Goal: Information Seeking & Learning: Learn about a topic

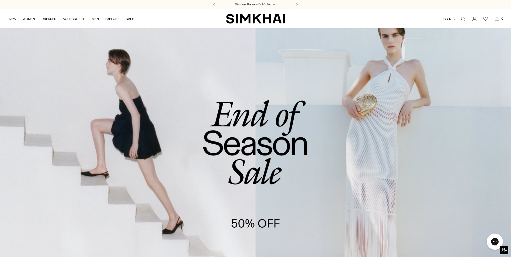
click at [462, 19] on link "Open search modal" at bounding box center [462, 18] width 11 height 11
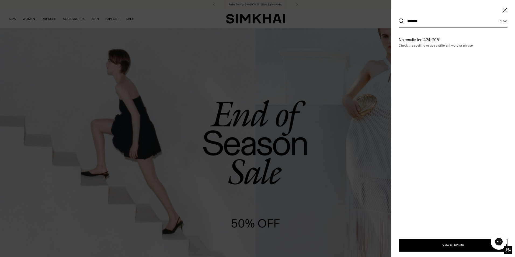
type input "********"
click at [398, 18] on button "Search" at bounding box center [400, 20] width 5 height 5
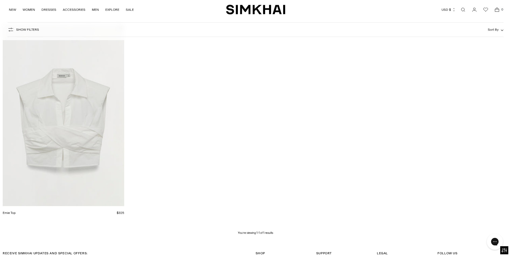
click at [463, 12] on link "Open search modal" at bounding box center [462, 9] width 11 height 11
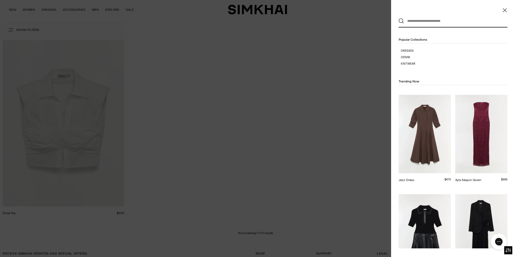
click at [438, 24] on input "text" at bounding box center [452, 21] width 96 height 12
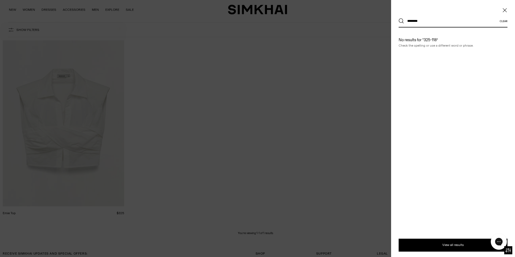
type input "********"
click at [398, 18] on button "Search" at bounding box center [400, 20] width 5 height 5
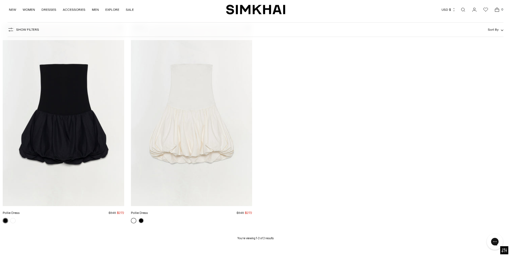
click at [0, 0] on img "Pollie Dress" at bounding box center [0, 0] width 0 height 0
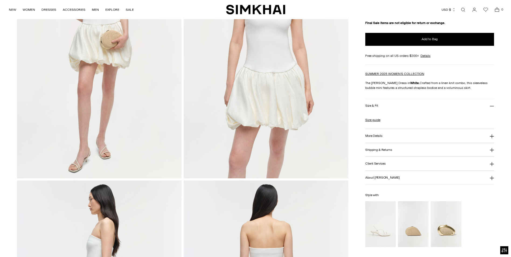
scroll to position [108, 0]
click at [392, 139] on button "More Details" at bounding box center [429, 136] width 129 height 14
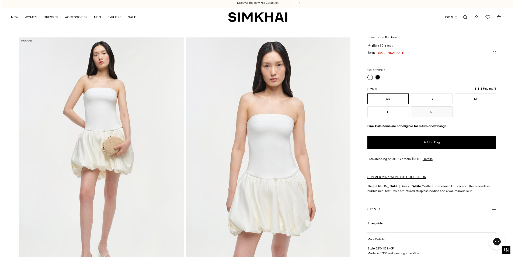
scroll to position [0, 0]
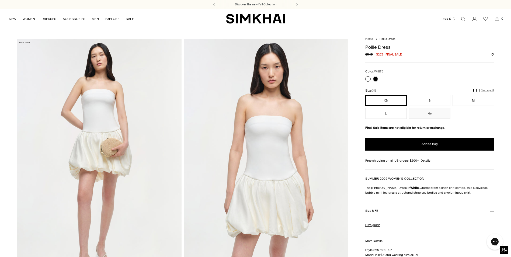
click at [463, 19] on link "Open search modal" at bounding box center [462, 18] width 11 height 11
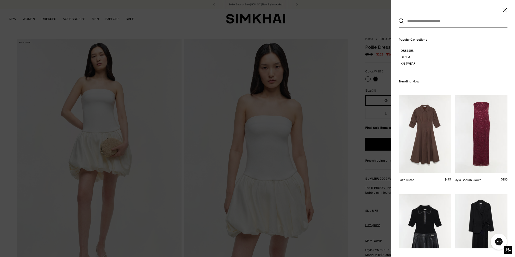
click at [455, 23] on input "text" at bounding box center [452, 21] width 96 height 12
click at [470, 23] on input "text" at bounding box center [452, 21] width 96 height 12
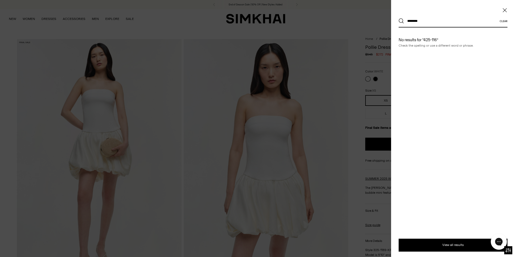
type input "********"
click at [398, 18] on button "Search" at bounding box center [400, 20] width 5 height 5
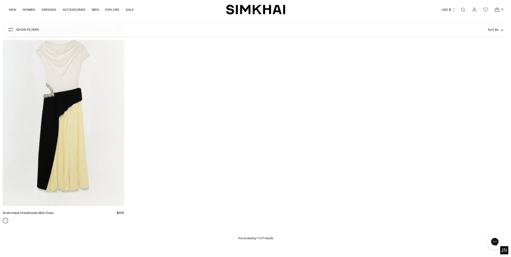
click at [0, 0] on img "Andromeda Embellished Midi Dress" at bounding box center [0, 0] width 0 height 0
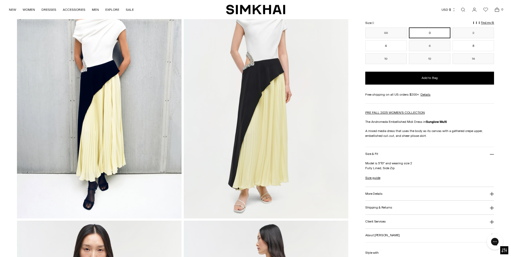
scroll to position [81, 0]
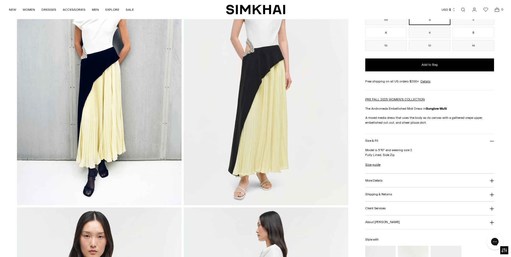
click at [376, 182] on button "More Details" at bounding box center [429, 181] width 129 height 14
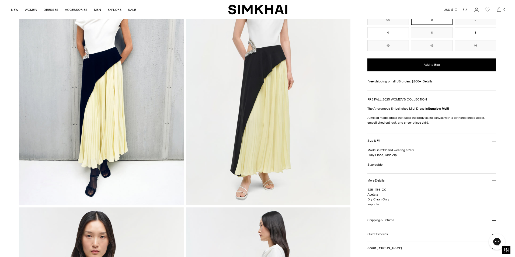
scroll to position [0, 0]
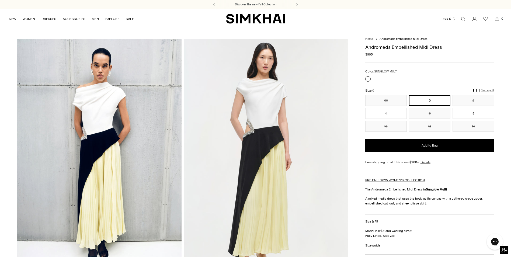
click at [464, 22] on link "Open search modal" at bounding box center [462, 18] width 11 height 11
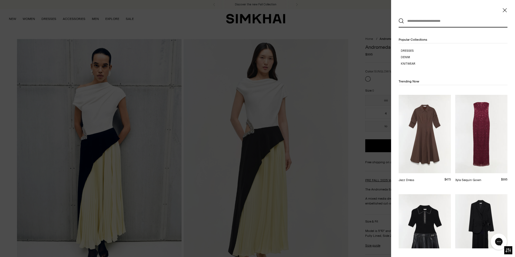
click at [466, 22] on input "text" at bounding box center [452, 21] width 96 height 12
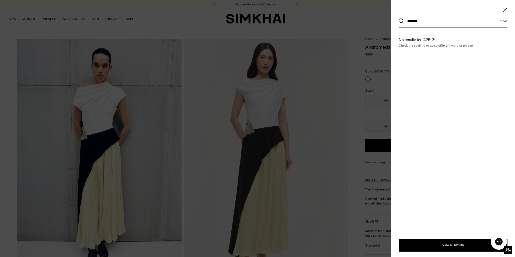
type input "********"
click at [398, 18] on button "Search" at bounding box center [400, 20] width 5 height 5
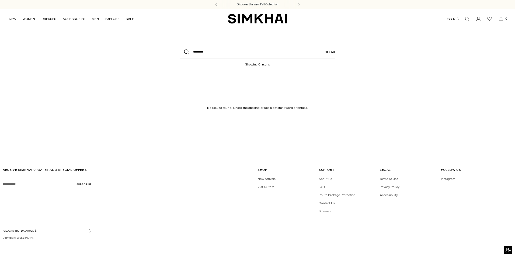
click at [329, 49] on link "Clear" at bounding box center [329, 51] width 10 height 13
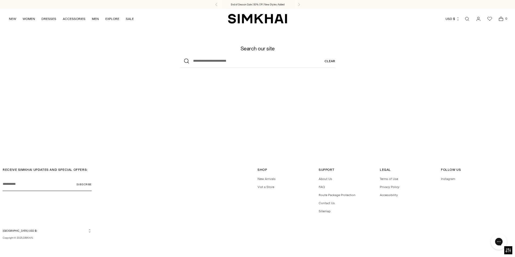
click at [330, 61] on link "Clear" at bounding box center [329, 61] width 10 height 13
click at [271, 62] on input "What are you looking for?" at bounding box center [257, 61] width 155 height 13
type input "********"
click at [180, 55] on button "Search" at bounding box center [186, 61] width 13 height 13
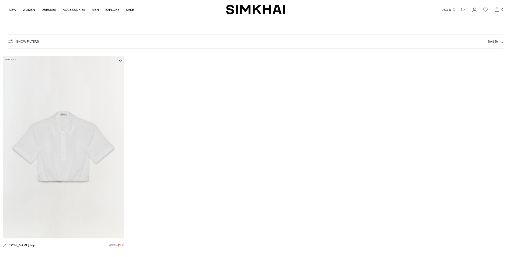
scroll to position [54, 0]
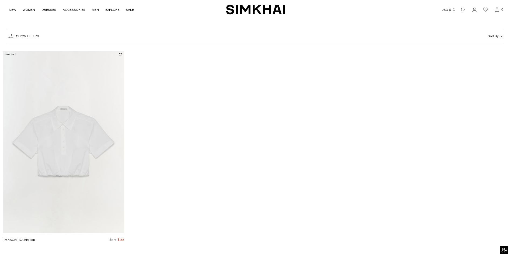
click at [0, 0] on img "Nicky Cotton Top" at bounding box center [0, 0] width 0 height 0
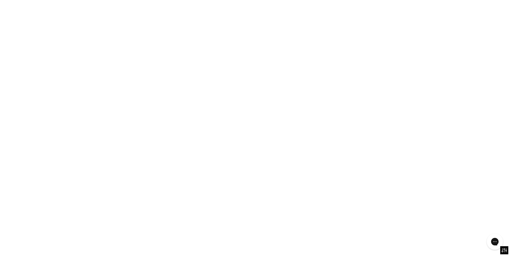
scroll to position [0, 0]
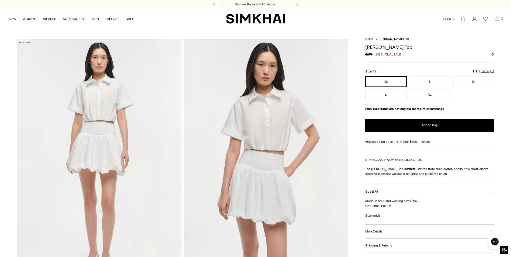
drag, startPoint x: 463, startPoint y: 20, endPoint x: 460, endPoint y: 23, distance: 4.2
click at [463, 20] on link "Open search modal" at bounding box center [462, 18] width 11 height 11
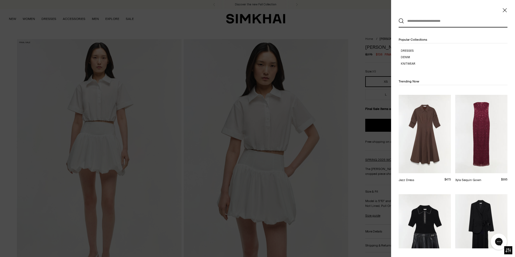
click at [434, 23] on input "text" at bounding box center [452, 21] width 96 height 12
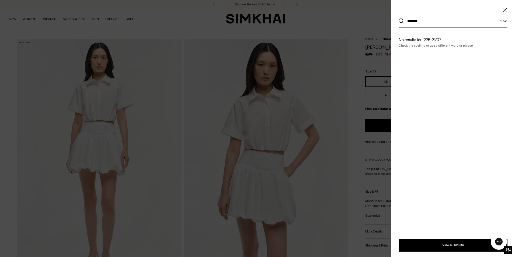
type input "********"
click at [398, 18] on button "Search" at bounding box center [400, 20] width 5 height 5
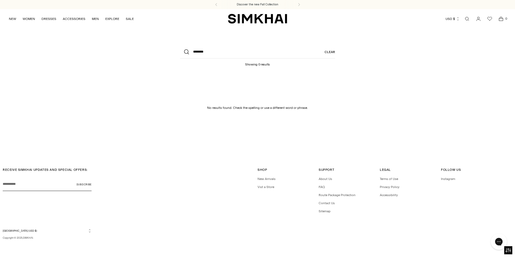
click at [331, 49] on link "Clear" at bounding box center [329, 51] width 10 height 13
click at [333, 60] on link "Clear" at bounding box center [329, 61] width 10 height 13
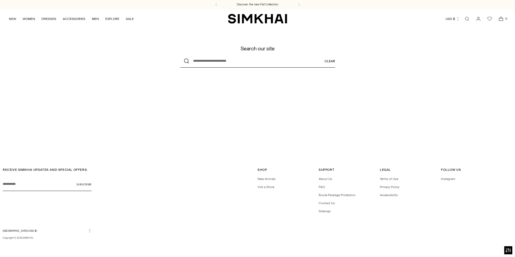
click at [305, 58] on input "What are you looking for?" at bounding box center [257, 61] width 155 height 13
type input "********"
click at [180, 55] on button "Search" at bounding box center [186, 61] width 13 height 13
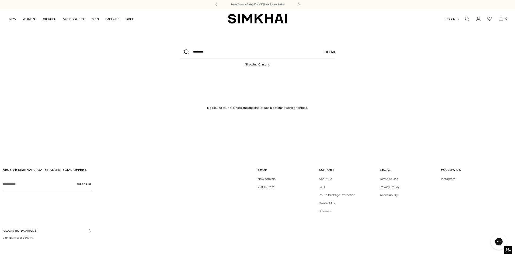
click at [325, 53] on link "Clear" at bounding box center [329, 51] width 10 height 13
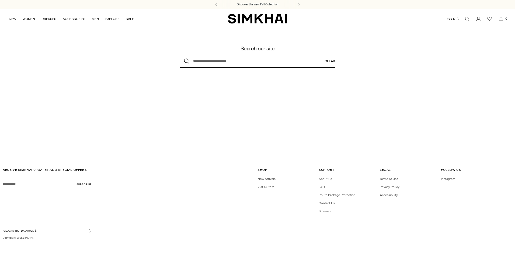
click at [258, 58] on input "What are you looking for?" at bounding box center [257, 61] width 155 height 13
type input "********"
click at [180, 55] on button "Search" at bounding box center [186, 61] width 13 height 13
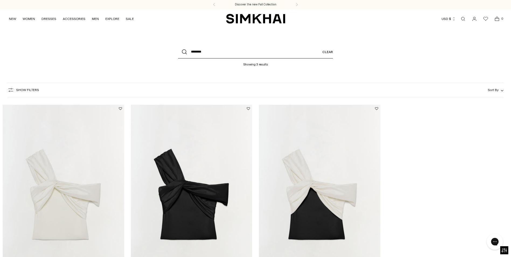
click at [294, 58] on div "What are you looking for? ******** Clear Showing 3 results" at bounding box center [255, 55] width 215 height 21
click at [293, 55] on input "********" at bounding box center [255, 51] width 155 height 13
drag, startPoint x: 228, startPoint y: 51, endPoint x: 92, endPoint y: 44, distance: 135.8
click at [92, 44] on header "What are you looking for? ******** Clear Showing 3 results" at bounding box center [255, 53] width 511 height 51
click at [209, 55] on input "What are you looking for?" at bounding box center [255, 51] width 155 height 13
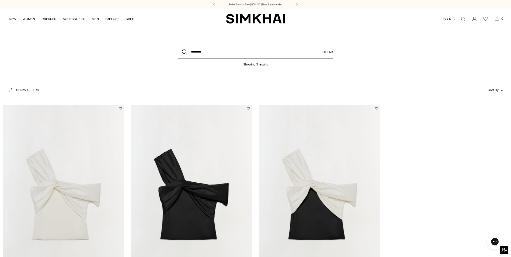
type input "********"
click at [178, 45] on button "Search" at bounding box center [184, 51] width 13 height 13
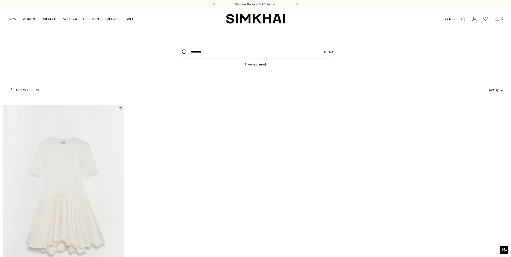
click at [0, 0] on img "Kenny Combo Mini Dress" at bounding box center [0, 0] width 0 height 0
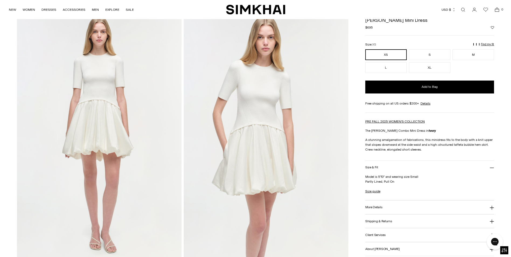
click at [405, 209] on button "More Details" at bounding box center [429, 207] width 129 height 14
click at [461, 8] on link "Open search modal" at bounding box center [462, 9] width 11 height 11
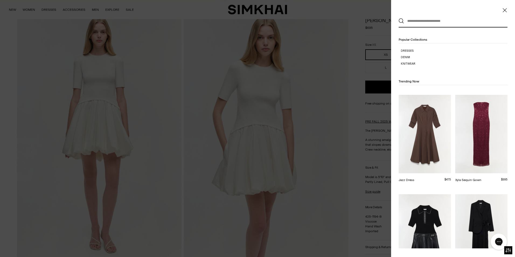
click at [447, 24] on input "text" at bounding box center [452, 21] width 96 height 12
click at [445, 20] on input "text" at bounding box center [452, 21] width 96 height 12
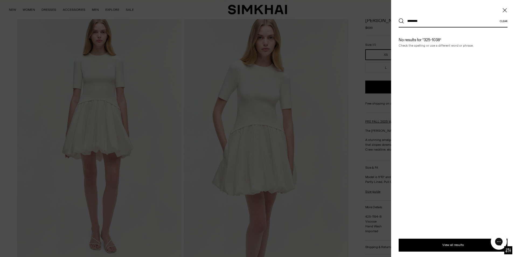
type input "********"
click at [398, 18] on button "Search" at bounding box center [400, 20] width 5 height 5
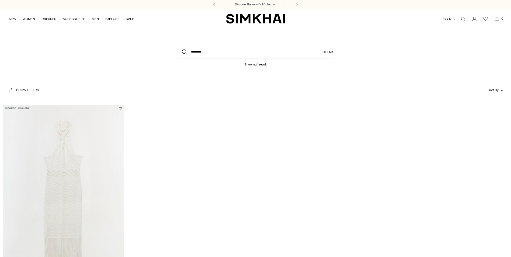
click at [0, 0] on img "Sanchez Dress" at bounding box center [0, 0] width 0 height 0
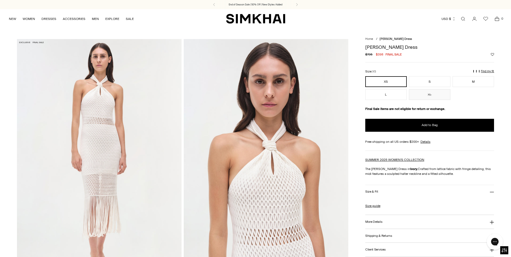
click at [463, 19] on link "Open search modal" at bounding box center [462, 18] width 11 height 11
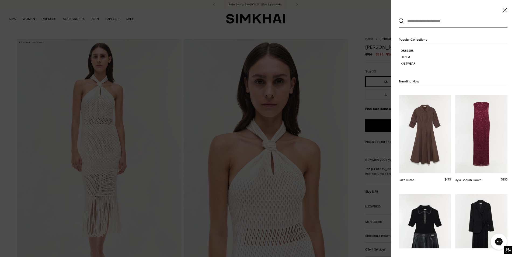
click at [441, 24] on input "text" at bounding box center [452, 21] width 96 height 12
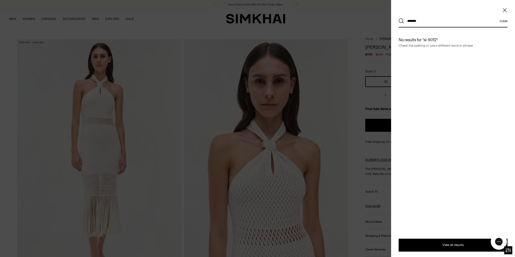
type input "*******"
click at [398, 18] on button "Search" at bounding box center [400, 20] width 5 height 5
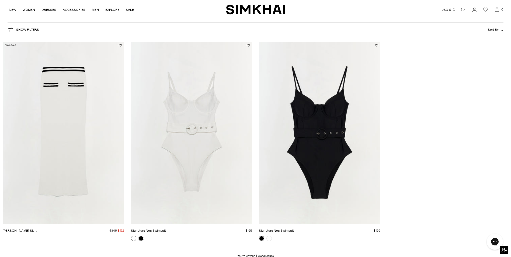
scroll to position [27, 0]
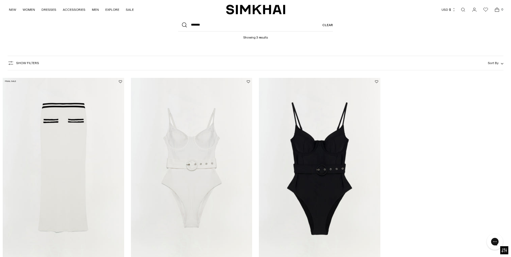
click at [465, 9] on link "Open search modal" at bounding box center [462, 9] width 11 height 11
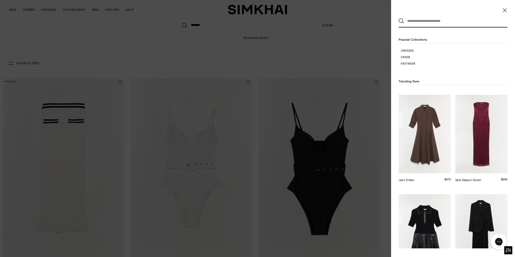
click at [189, 14] on div at bounding box center [257, 128] width 515 height 257
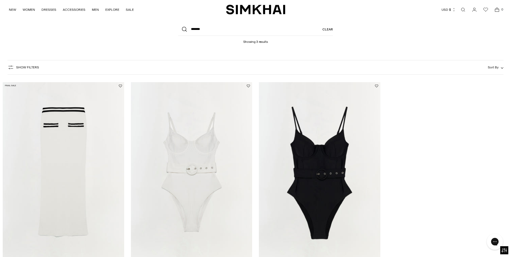
scroll to position [54, 0]
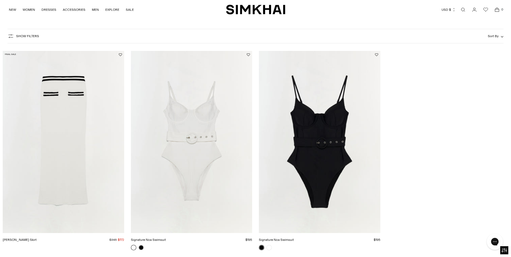
click at [466, 8] on link "Open search modal" at bounding box center [462, 9] width 11 height 11
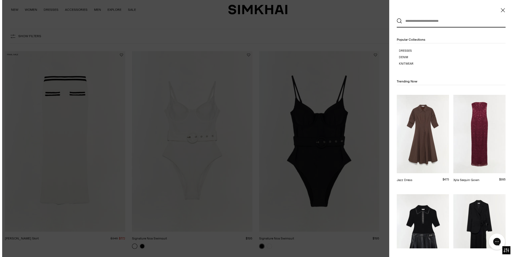
scroll to position [0, 0]
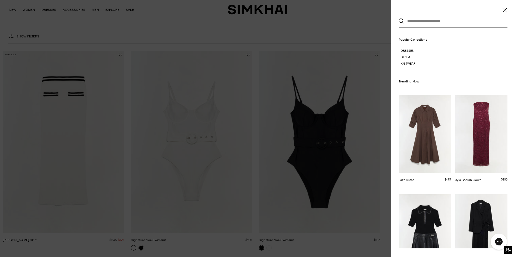
click at [235, 33] on div at bounding box center [257, 128] width 515 height 257
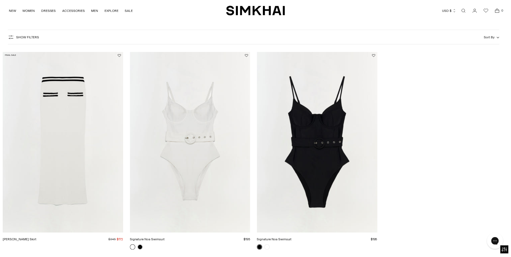
scroll to position [54, 0]
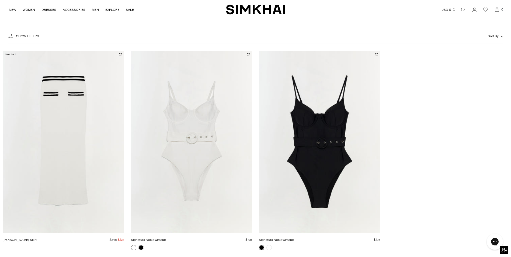
click at [463, 10] on link "Open search modal" at bounding box center [462, 9] width 11 height 11
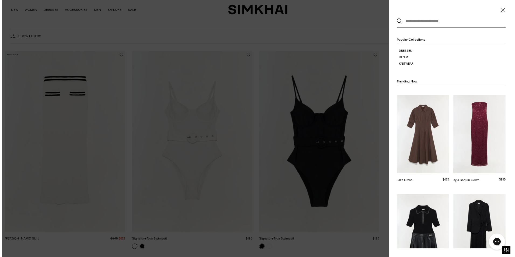
scroll to position [0, 0]
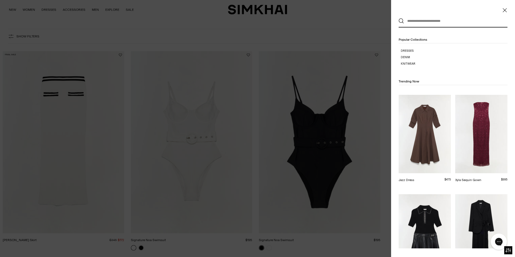
click at [457, 19] on input "text" at bounding box center [452, 21] width 96 height 12
click at [427, 26] on input "text" at bounding box center [452, 21] width 96 height 12
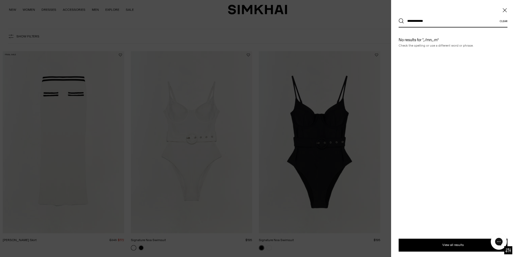
type input "**********"
click at [258, 44] on div at bounding box center [257, 128] width 515 height 257
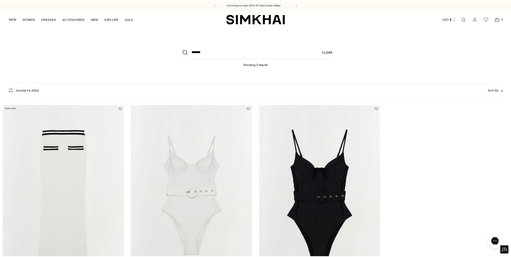
scroll to position [54, 0]
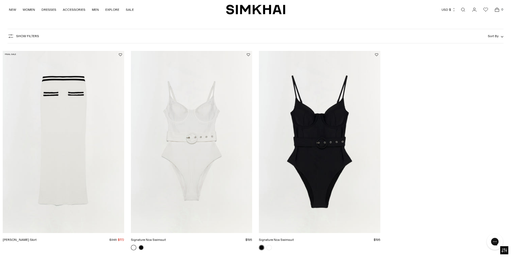
click at [467, 7] on link "Open search modal" at bounding box center [462, 9] width 11 height 11
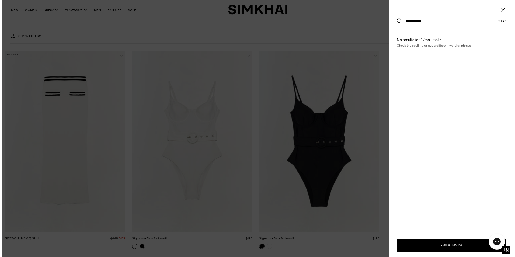
scroll to position [0, 0]
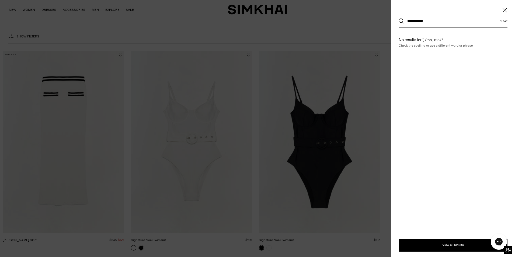
drag, startPoint x: 444, startPoint y: 18, endPoint x: 343, endPoint y: 28, distance: 101.7
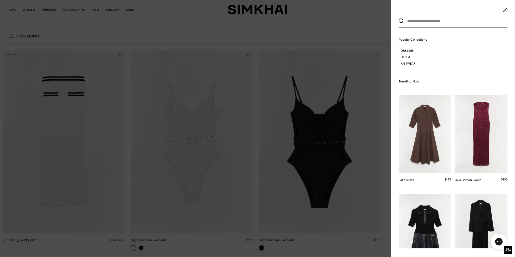
drag, startPoint x: 455, startPoint y: 87, endPoint x: 452, endPoint y: 86, distance: 3.1
click at [432, 21] on input "text" at bounding box center [452, 21] width 96 height 12
click at [448, 19] on input "text" at bounding box center [452, 21] width 96 height 12
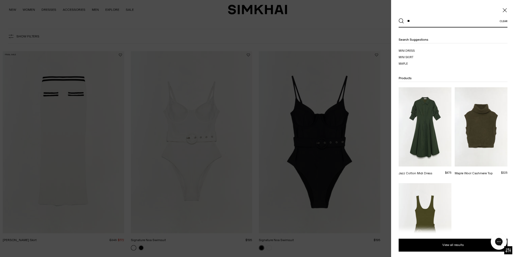
type input "**"
